Goal: Task Accomplishment & Management: Manage account settings

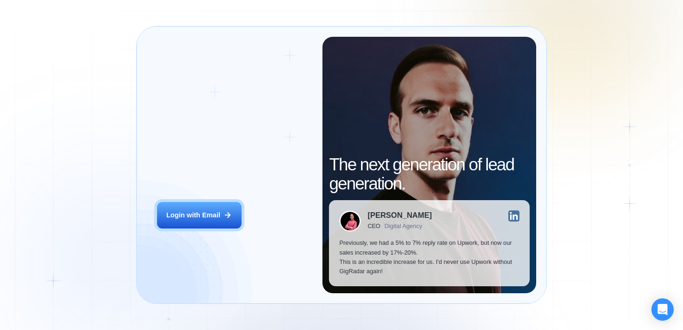
click at [197, 197] on div "Login ‍ Welcome to GigRadar. AI Business Manager for Agencies Login with Email" at bounding box center [235, 165] width 176 height 256
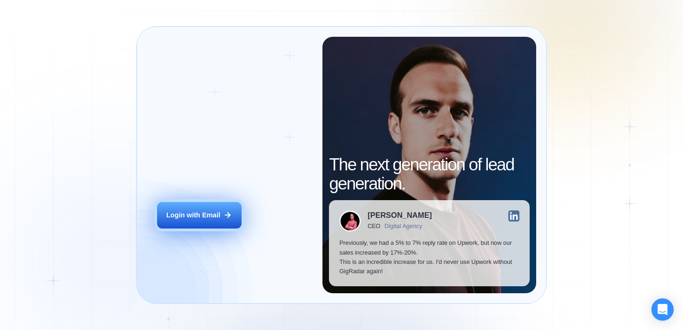
click at [188, 215] on div "Login with Email" at bounding box center [193, 214] width 54 height 9
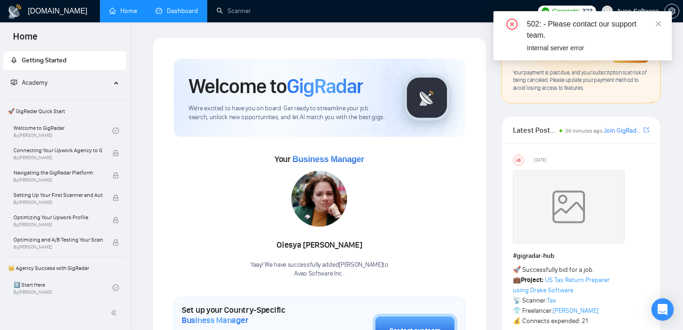
click at [192, 9] on link "Dashboard" at bounding box center [177, 11] width 42 height 8
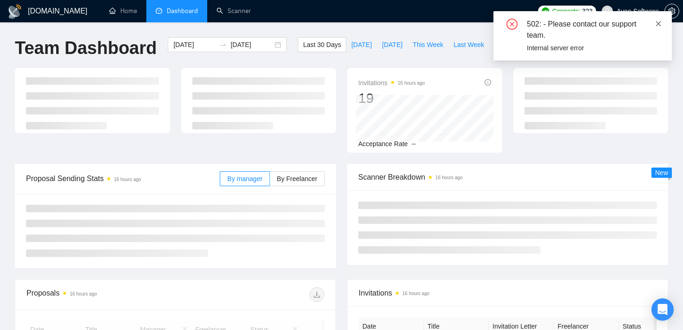
click at [658, 24] on icon "close" at bounding box center [658, 23] width 5 height 5
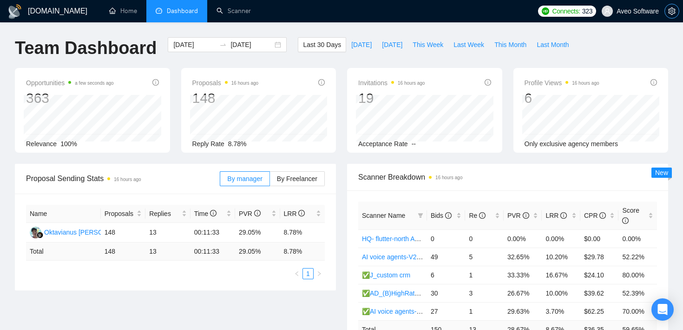
click at [669, 15] on button "button" at bounding box center [672, 11] width 15 height 15
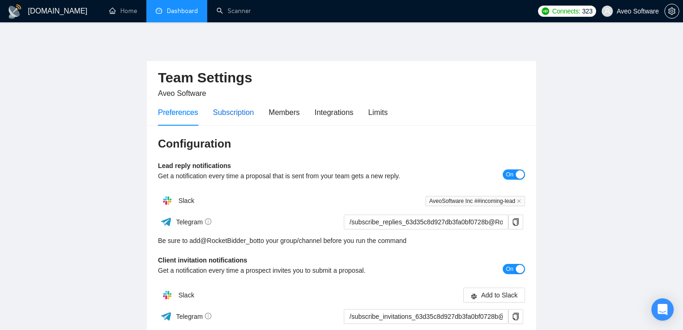
click at [251, 116] on div "Subscription" at bounding box center [233, 112] width 41 height 12
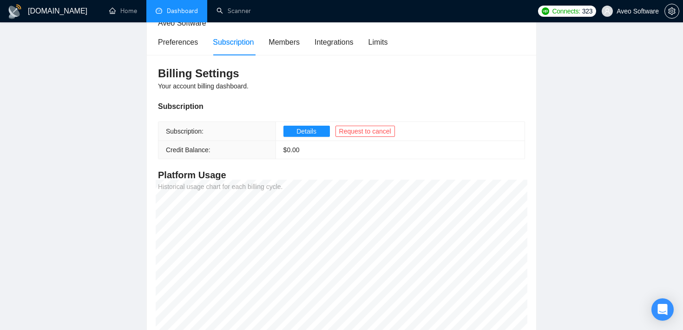
scroll to position [68, 0]
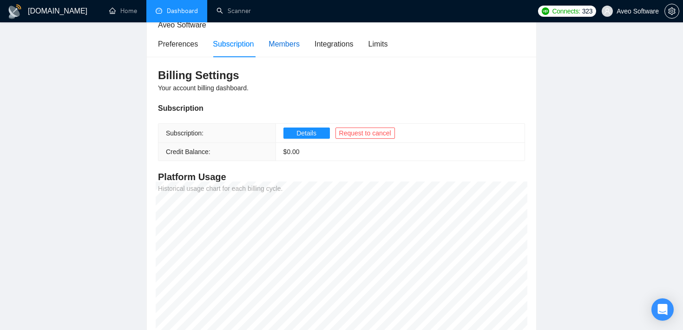
click at [290, 42] on div "Members" at bounding box center [284, 44] width 31 height 12
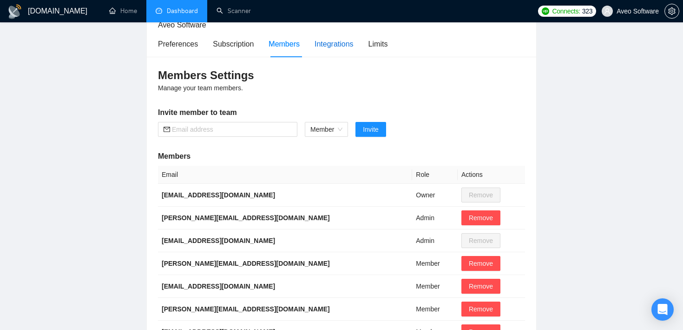
click at [343, 41] on div "Integrations" at bounding box center [334, 44] width 39 height 12
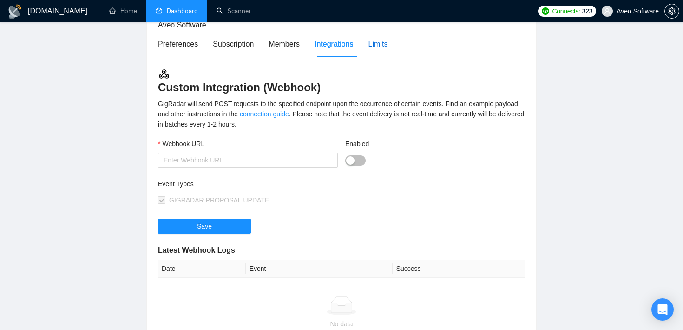
click at [381, 41] on div "Limits" at bounding box center [379, 44] width 20 height 12
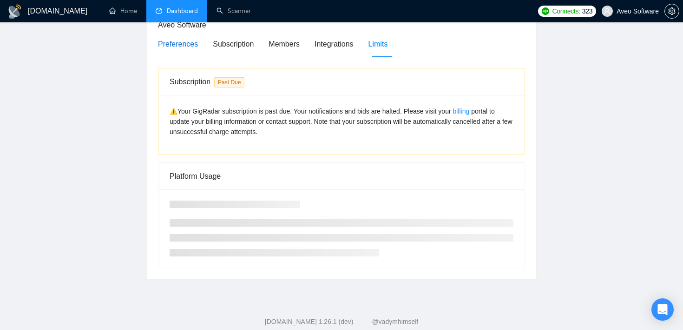
click at [182, 47] on div "Preferences" at bounding box center [178, 44] width 40 height 12
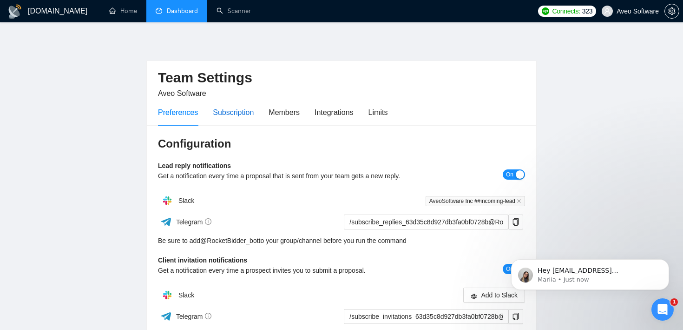
click at [238, 112] on div "Subscription" at bounding box center [233, 112] width 41 height 12
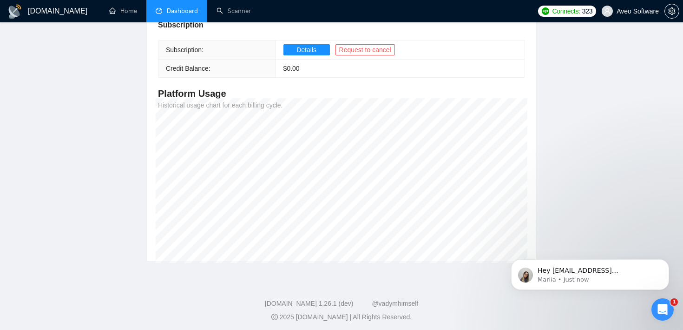
scroll to position [148, 0]
